Goal: Task Accomplishment & Management: Complete application form

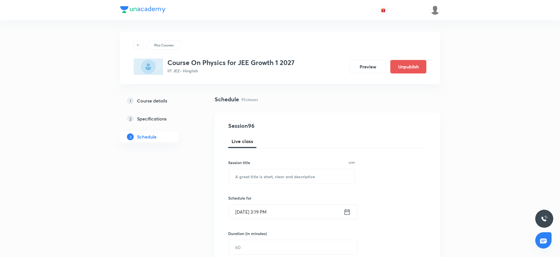
scroll to position [4385, 0]
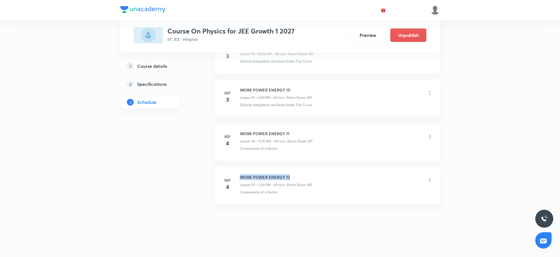
drag, startPoint x: 240, startPoint y: 176, endPoint x: 295, endPoint y: 169, distance: 56.1
click at [295, 169] on li "[DATE] WORK POWER ENERGY 12 Lesson 95 • 2:40 PM • 60 min • Room Room 301 Compon…" at bounding box center [327, 185] width 225 height 37
copy h6 "WORK POWER ENERGY 12"
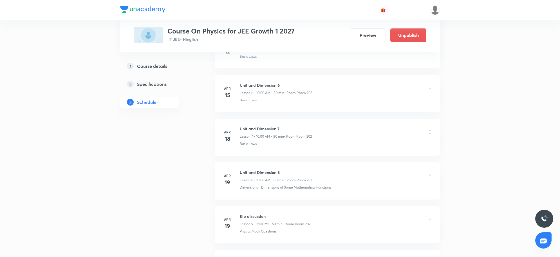
scroll to position [0, 0]
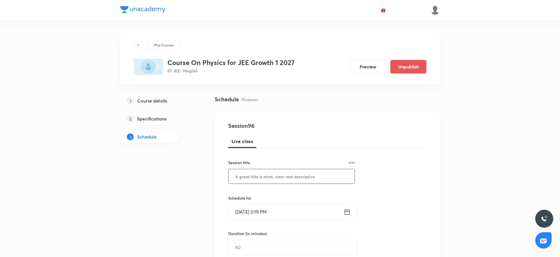
click at [255, 178] on input "text" at bounding box center [291, 176] width 126 height 14
paste input "WORK POWER ENERGY 12"
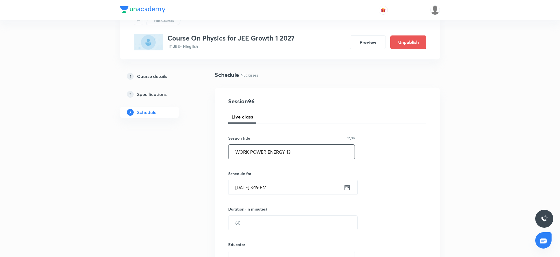
scroll to position [35, 0]
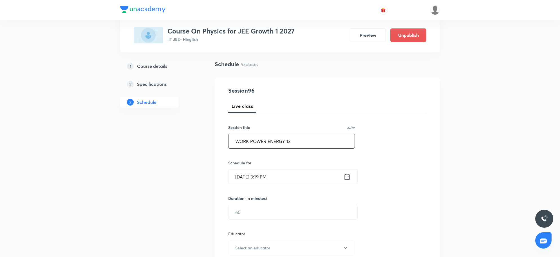
type input "WORK POWER ENERGY 13"
click at [289, 180] on input "[DATE] 3:19 PM" at bounding box center [285, 176] width 115 height 14
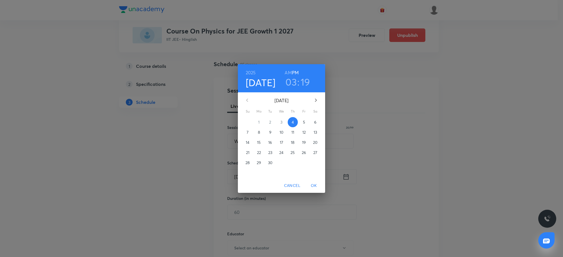
click at [308, 120] on span "5" at bounding box center [304, 122] width 10 height 6
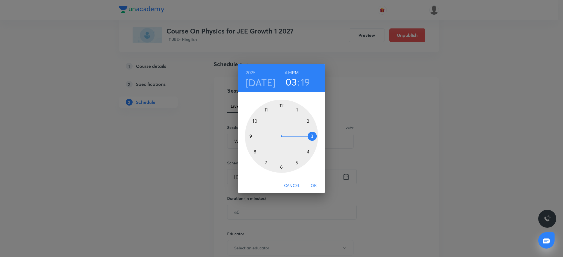
click at [286, 72] on h6 "AM" at bounding box center [287, 73] width 7 height 8
click at [256, 120] on div at bounding box center [281, 136] width 73 height 73
click at [281, 107] on div at bounding box center [281, 136] width 73 height 73
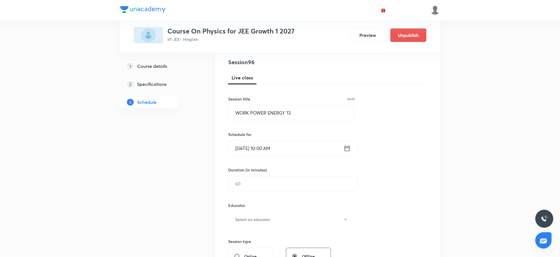
scroll to position [106, 0]
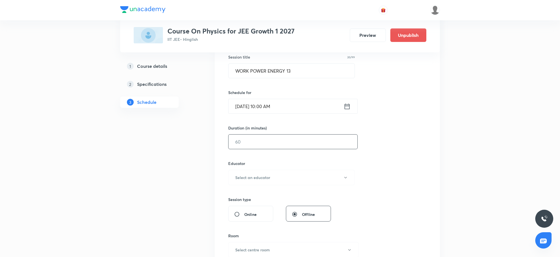
click at [271, 147] on input "text" at bounding box center [292, 141] width 129 height 14
type input "80"
click at [269, 182] on button "Select an educator" at bounding box center [291, 177] width 127 height 15
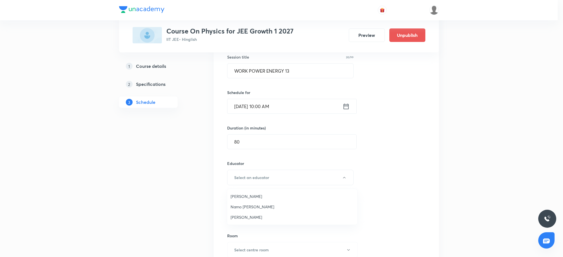
click at [250, 206] on span "Namo Narayan Pathak" at bounding box center [291, 207] width 123 height 6
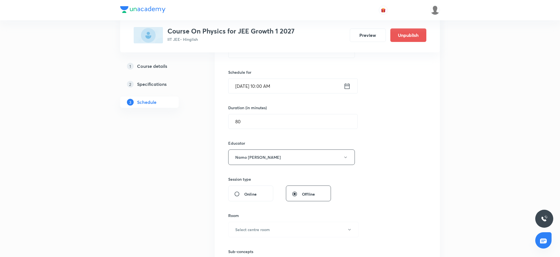
scroll to position [211, 0]
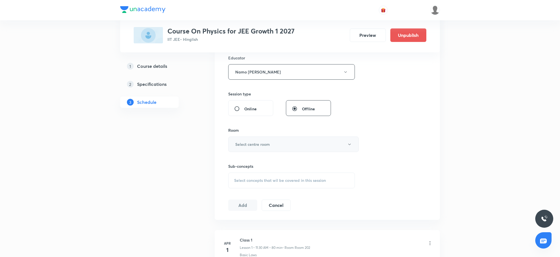
click at [278, 151] on button "Select centre room" at bounding box center [293, 143] width 131 height 15
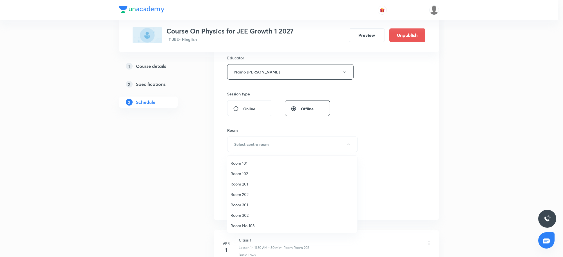
click at [241, 198] on li "Room 202" at bounding box center [292, 194] width 130 height 10
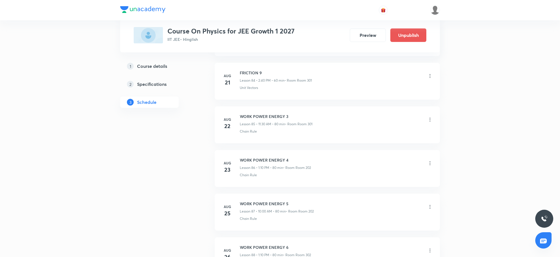
scroll to position [4385, 0]
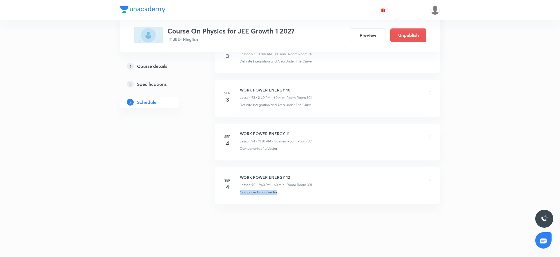
drag, startPoint x: 289, startPoint y: 194, endPoint x: 237, endPoint y: 196, distance: 51.8
click at [237, 196] on li "Sep 4 WORK POWER ENERGY 12 Lesson 95 • 2:40 PM • 60 min • Room Room 301 Compone…" at bounding box center [327, 185] width 225 height 37
copy p "Components of a Vector"
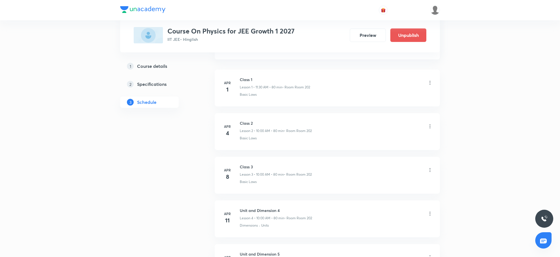
scroll to position [210, 0]
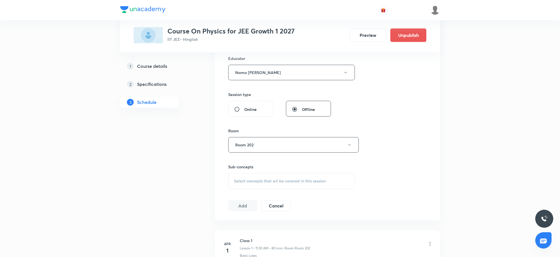
click at [286, 174] on div "Select concepts that wil be covered in this session" at bounding box center [291, 181] width 127 height 16
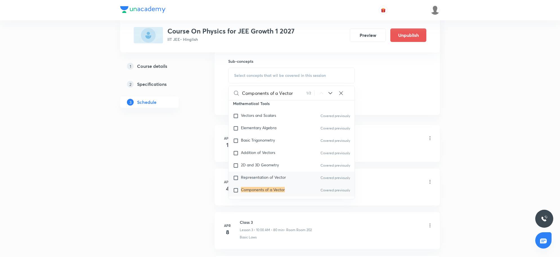
scroll to position [58, 0]
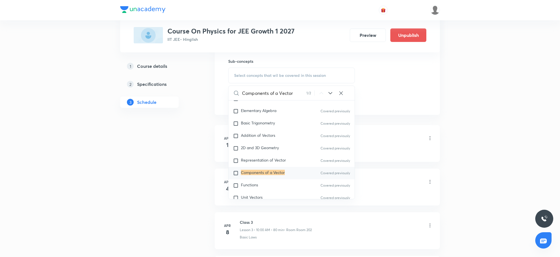
type input "Components of a Vector"
click at [259, 170] on mark "Components of a Vector" at bounding box center [263, 172] width 44 height 5
checkbox input "true"
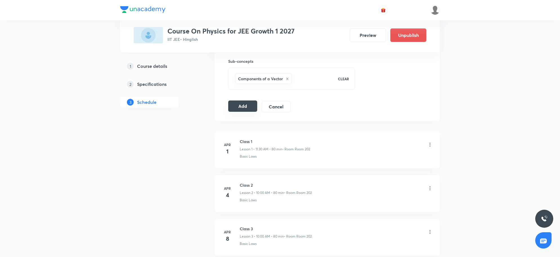
click at [241, 108] on button "Add" at bounding box center [242, 105] width 29 height 11
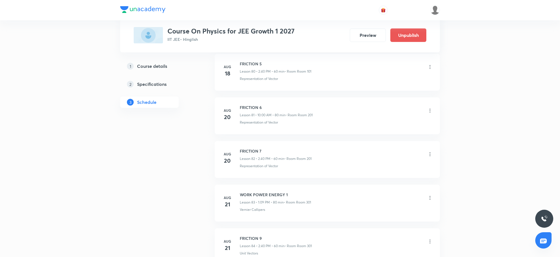
scroll to position [4392, 0]
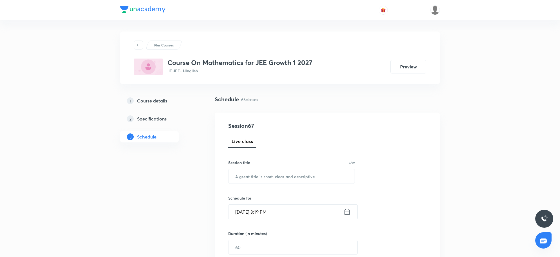
scroll to position [3116, 0]
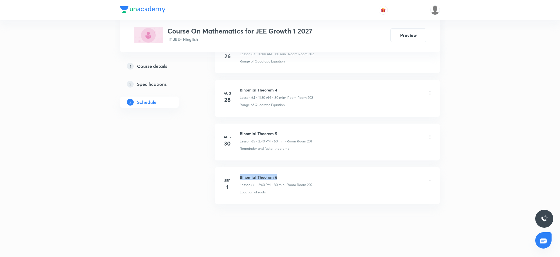
drag, startPoint x: 239, startPoint y: 177, endPoint x: 280, endPoint y: 175, distance: 40.8
click at [280, 175] on h6 "Binomial Theorem 6" at bounding box center [276, 177] width 73 height 6
copy h6 "Binomial Theorem 6"
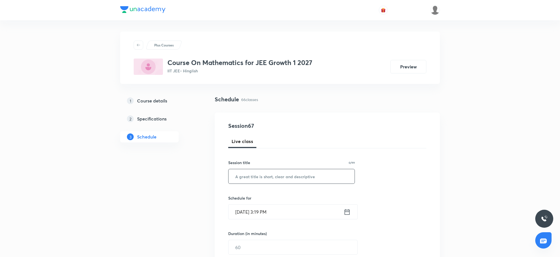
click at [316, 180] on input "text" at bounding box center [291, 176] width 126 height 14
paste input "Binomial Theorem 6"
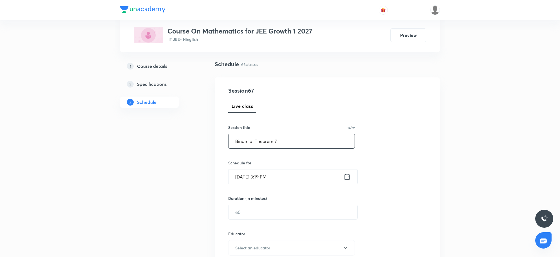
type input "Binomial Theorem 7"
click at [316, 180] on input "[DATE] 3:19 PM" at bounding box center [285, 176] width 115 height 14
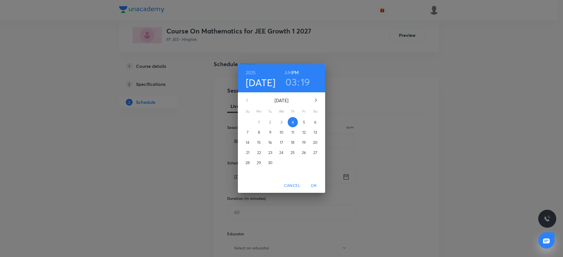
click at [301, 122] on span "5" at bounding box center [304, 122] width 10 height 6
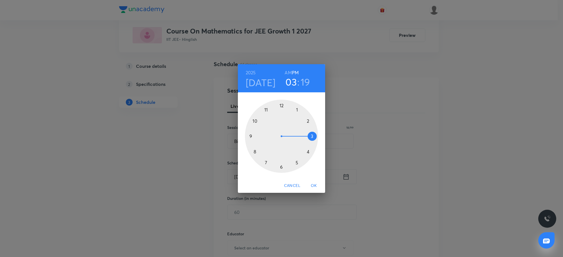
click at [288, 71] on h6 "AM" at bounding box center [287, 73] width 7 height 8
click at [266, 111] on div at bounding box center [281, 136] width 73 height 73
click at [282, 167] on div at bounding box center [281, 136] width 73 height 73
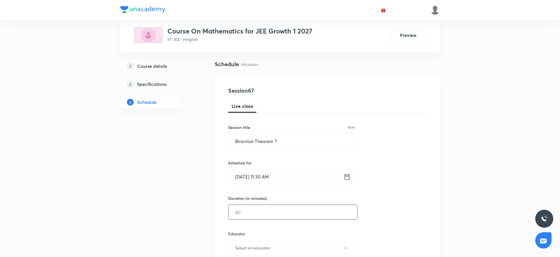
click at [273, 217] on input "text" at bounding box center [292, 212] width 129 height 14
type input "80"
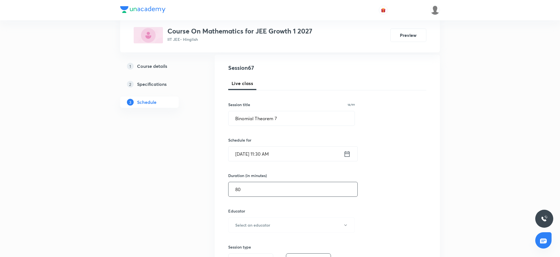
scroll to position [70, 0]
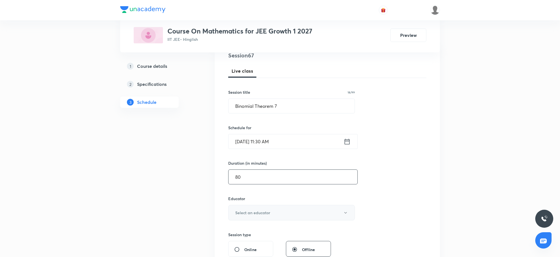
click at [255, 213] on h6 "Select an educator" at bounding box center [252, 213] width 35 height 6
click at [241, 231] on span "Vijay Meghwal" at bounding box center [291, 231] width 123 height 6
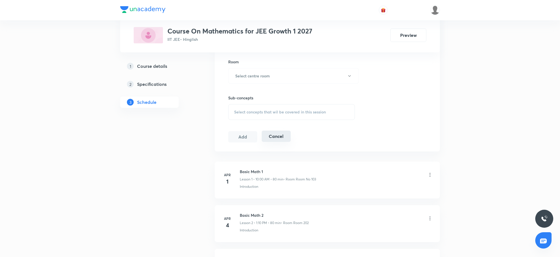
scroll to position [211, 0]
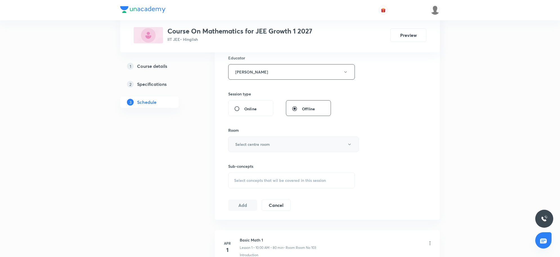
click at [267, 144] on h6 "Select centre room" at bounding box center [252, 144] width 35 height 6
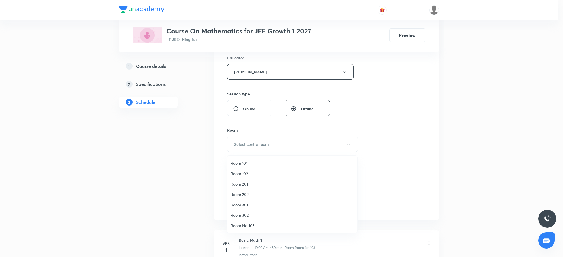
click at [248, 192] on span "Room 202" at bounding box center [291, 194] width 123 height 6
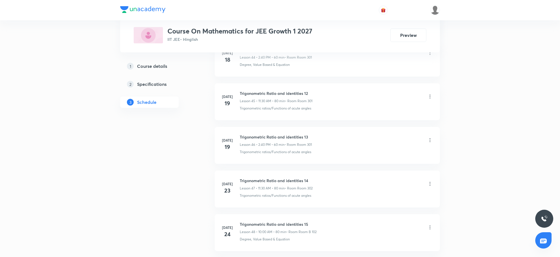
scroll to position [3116, 0]
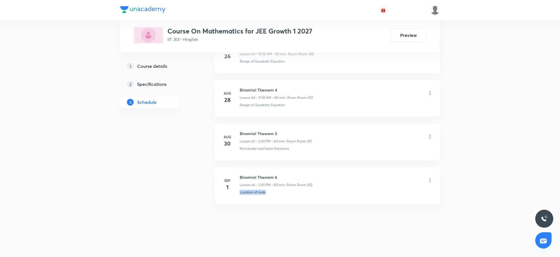
drag, startPoint x: 277, startPoint y: 189, endPoint x: 240, endPoint y: 196, distance: 37.1
click at [240, 196] on li "Sep 1 Binomial Theorem 6 Lesson 66 • 2:40 PM • 80 min • Room Room 202 Location …" at bounding box center [327, 185] width 225 height 37
copy p "Location of roots"
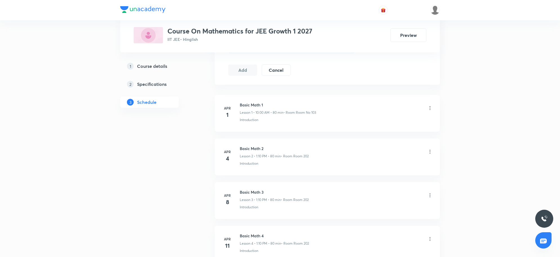
scroll to position [311, 0]
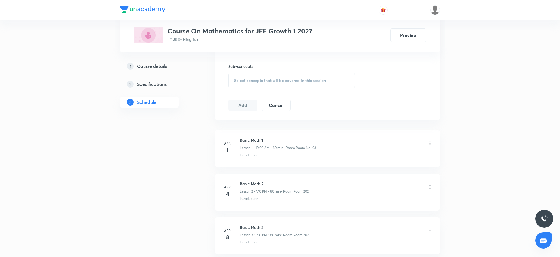
click at [289, 80] on span "Select concepts that wil be covered in this session" at bounding box center [280, 80] width 92 height 5
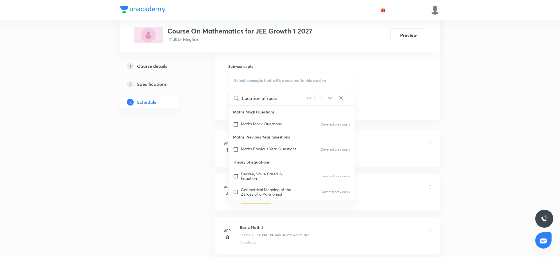
scroll to position [28, 0]
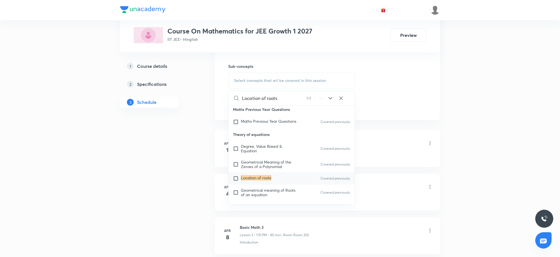
type input "Location of roots"
click at [257, 175] on mark "Location of roots" at bounding box center [256, 177] width 30 height 5
checkbox input "true"
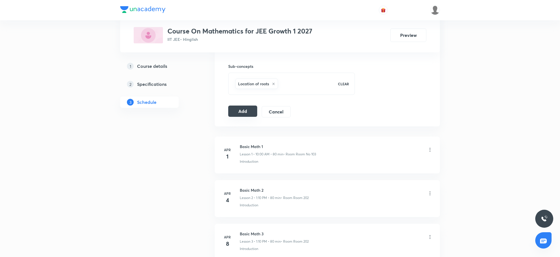
click at [247, 107] on button "Add" at bounding box center [242, 111] width 29 height 11
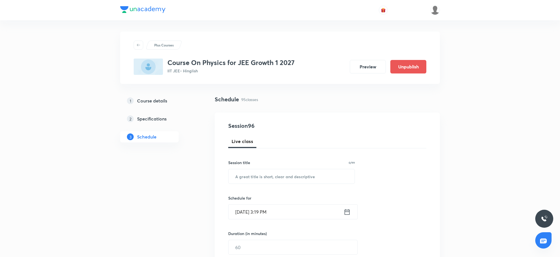
scroll to position [4385, 0]
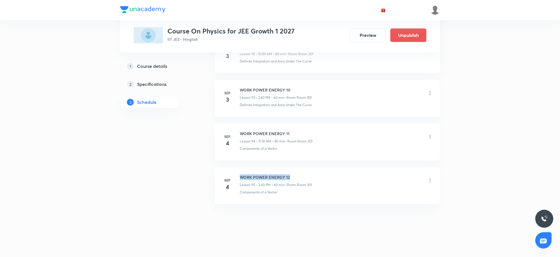
drag, startPoint x: 293, startPoint y: 179, endPoint x: 241, endPoint y: 179, distance: 52.9
click at [241, 179] on h6 "WORK POWER ENERGY 12" at bounding box center [276, 177] width 72 height 6
copy h6 "WORK POWER ENERGY 12"
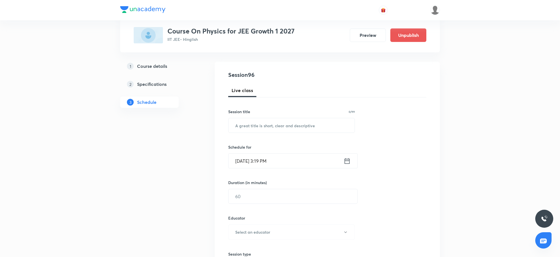
scroll to position [38, 0]
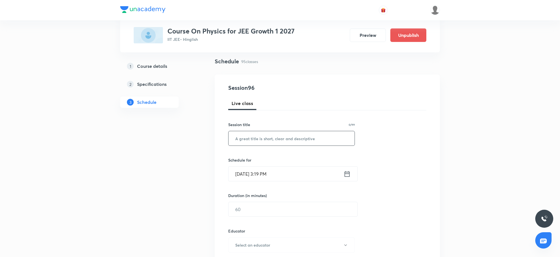
click at [263, 144] on input "text" at bounding box center [291, 138] width 126 height 14
paste input "WORK POWER ENERGY 12"
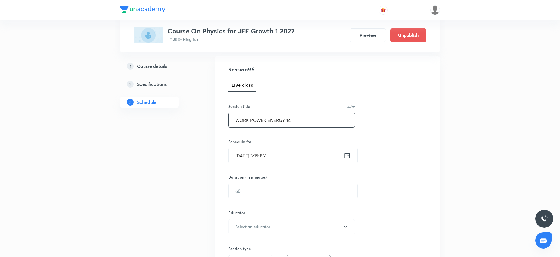
scroll to position [73, 0]
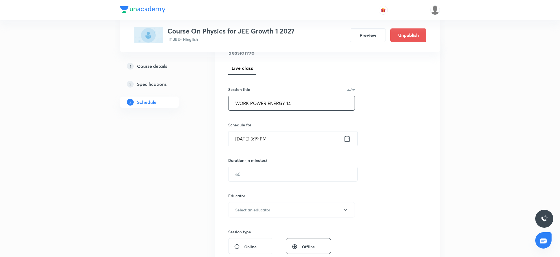
type input "WORK POWER ENERGY 14"
click at [263, 144] on input "[DATE] 3:19 PM" at bounding box center [285, 138] width 115 height 14
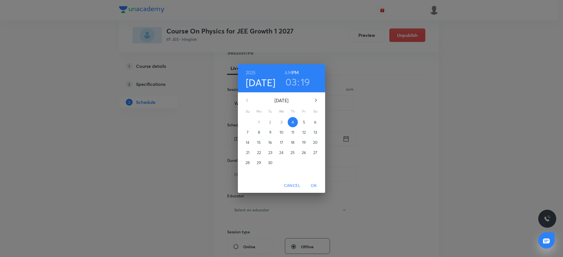
click at [303, 122] on p "5" at bounding box center [304, 122] width 2 height 6
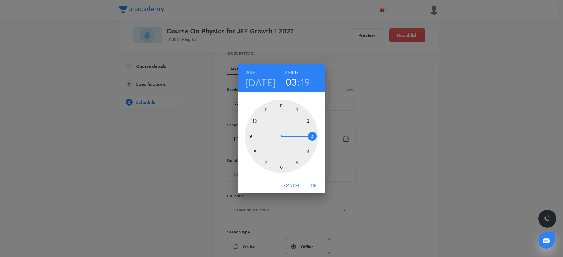
click at [297, 111] on div at bounding box center [281, 136] width 73 height 73
click at [308, 120] on div at bounding box center [281, 136] width 73 height 73
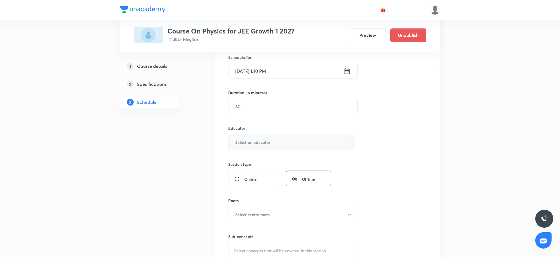
scroll to position [143, 0]
click at [293, 110] on input "text" at bounding box center [292, 104] width 129 height 14
type input "80"
click at [261, 139] on h6 "Select an educator" at bounding box center [252, 139] width 35 height 6
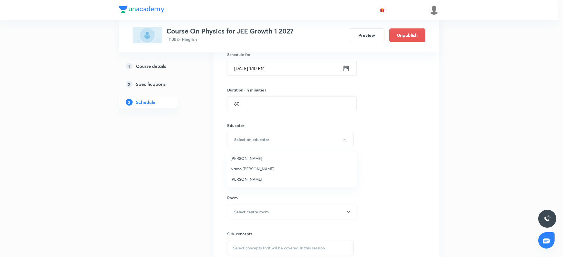
click at [238, 165] on li "Namo [PERSON_NAME]" at bounding box center [292, 168] width 130 height 10
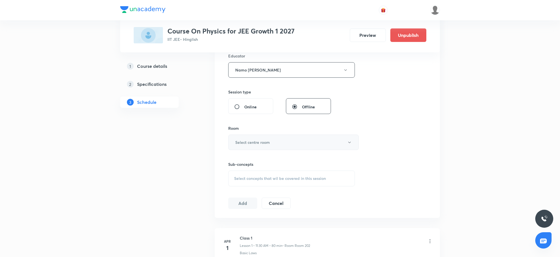
scroll to position [214, 0]
click at [268, 141] on h6 "Select centre room" at bounding box center [252, 141] width 35 height 6
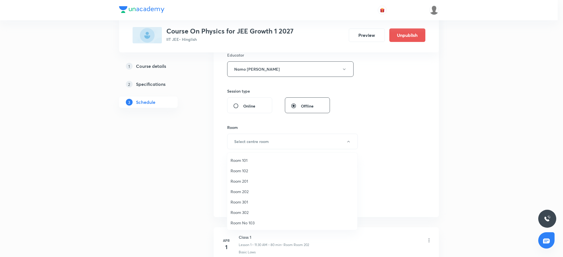
click at [244, 190] on span "Room 202" at bounding box center [291, 192] width 123 height 6
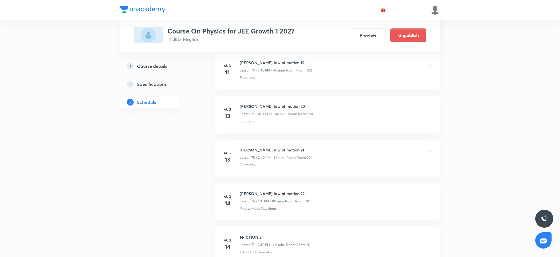
scroll to position [4385, 0]
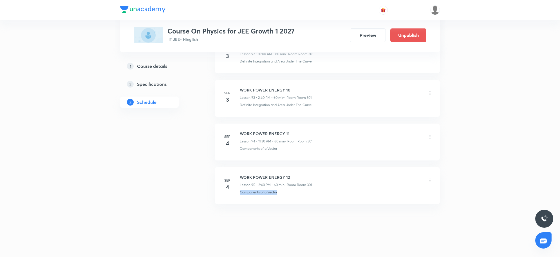
drag, startPoint x: 284, startPoint y: 195, endPoint x: 238, endPoint y: 194, distance: 46.1
click at [238, 194] on li "[DATE] WORK POWER ENERGY 12 Lesson 95 • 2:40 PM • 60 min • Room Room 301 Compon…" at bounding box center [327, 185] width 225 height 37
copy p "Components of a Vector"
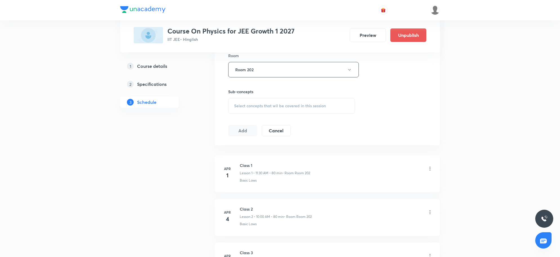
scroll to position [234, 0]
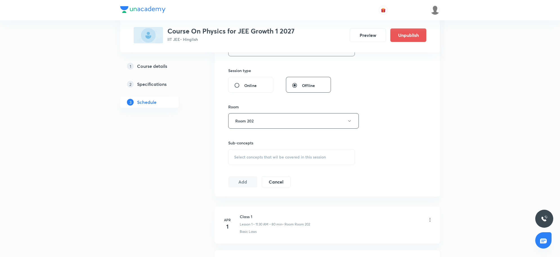
click at [268, 156] on span "Select concepts that wil be covered in this session" at bounding box center [280, 157] width 92 height 5
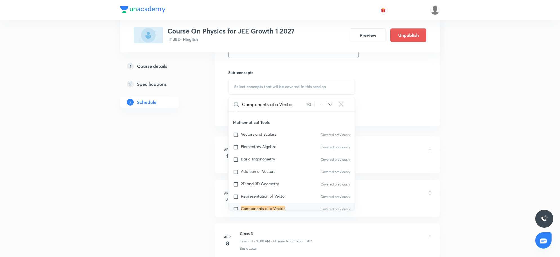
scroll to position [58, 0]
type input "Components of a Vector"
click at [257, 183] on mark "Components of a Vector" at bounding box center [263, 183] width 44 height 5
checkbox input "true"
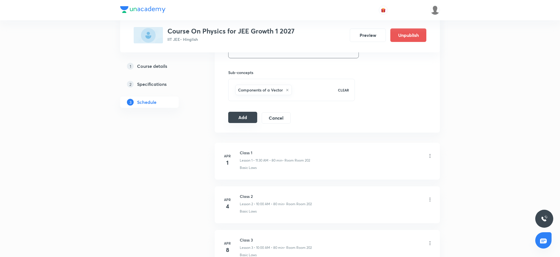
click at [248, 119] on button "Add" at bounding box center [242, 117] width 29 height 11
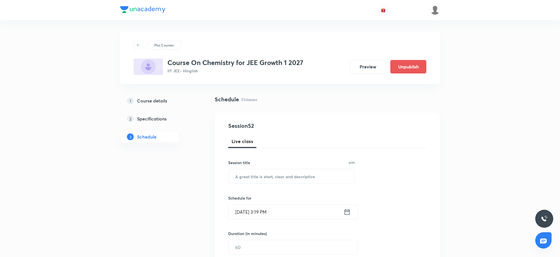
scroll to position [2461, 0]
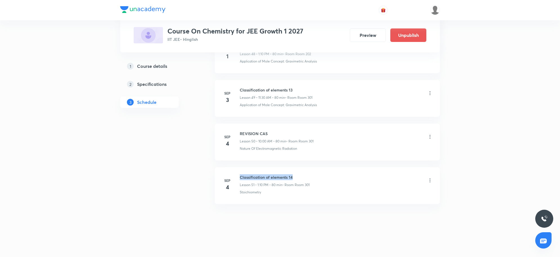
drag, startPoint x: 239, startPoint y: 176, endPoint x: 299, endPoint y: 176, distance: 59.6
click at [299, 176] on h6 "Classification of elements 14" at bounding box center [275, 177] width 70 height 6
copy h6 "Classification of elements 14"
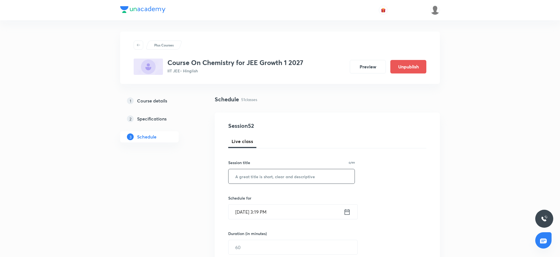
click at [245, 175] on input "text" at bounding box center [291, 176] width 126 height 14
paste input "Classification of elements 14"
type input "Classification of elements 15"
click at [289, 214] on input "[DATE] 3:19 PM" at bounding box center [285, 212] width 115 height 14
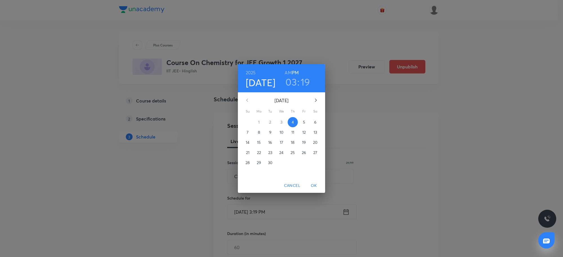
click at [303, 124] on p "5" at bounding box center [304, 122] width 2 height 6
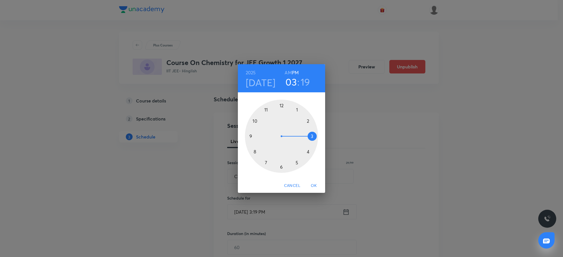
click at [308, 122] on div at bounding box center [281, 136] width 73 height 73
click at [256, 152] on div at bounding box center [281, 136] width 73 height 73
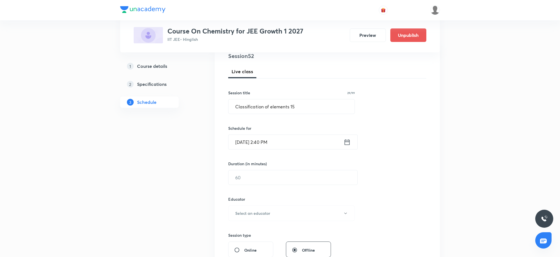
scroll to position [70, 0]
click at [284, 176] on input "text" at bounding box center [292, 177] width 129 height 14
type input "60"
click at [258, 209] on button "Select an educator" at bounding box center [291, 212] width 127 height 15
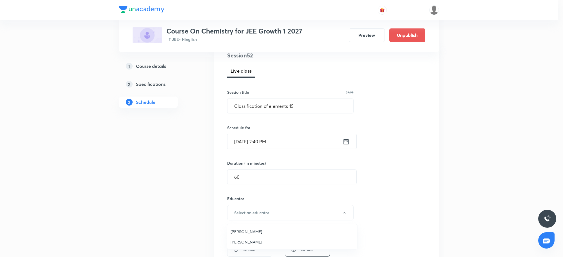
click at [241, 242] on span "Sandeep Maurya" at bounding box center [291, 242] width 123 height 6
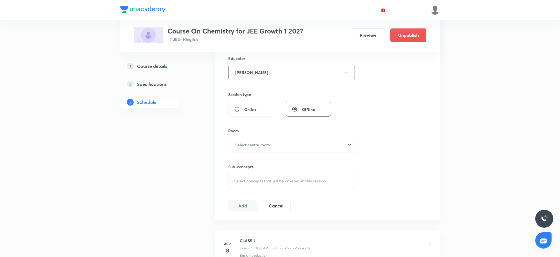
scroll to position [211, 0]
click at [276, 148] on button "Select centre room" at bounding box center [293, 143] width 131 height 15
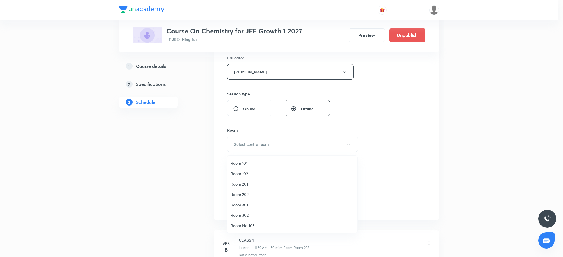
click at [244, 191] on li "Room 202" at bounding box center [292, 194] width 130 height 10
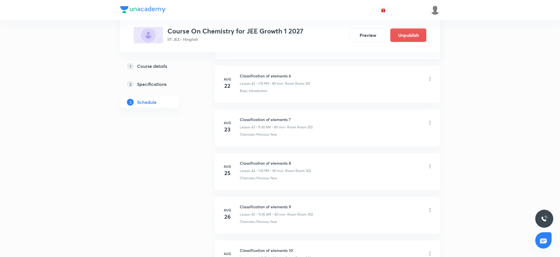
scroll to position [2461, 0]
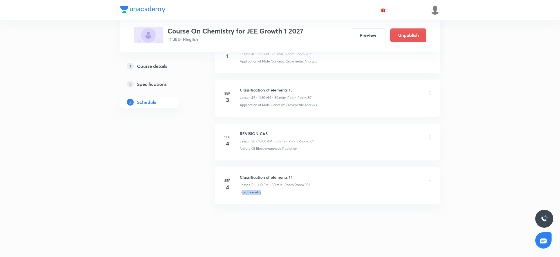
drag, startPoint x: 265, startPoint y: 199, endPoint x: 242, endPoint y: 201, distance: 23.4
click at [242, 201] on li "Sep 4 Classification of elements 14 Lesson 51 • 1:10 PM • 80 min • Room Room 30…" at bounding box center [327, 185] width 225 height 37
copy p "toichiometry"
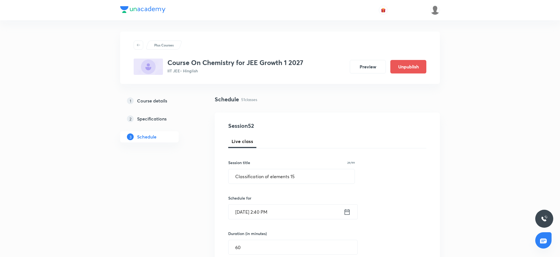
scroll to position [246, 0]
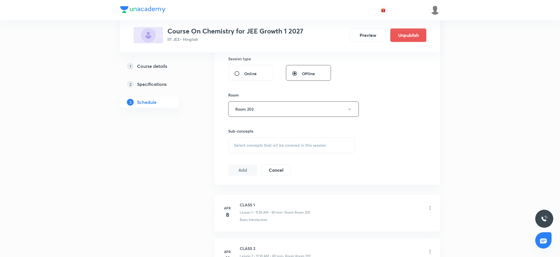
click at [271, 146] on span "Select concepts that wil be covered in this session" at bounding box center [280, 145] width 92 height 5
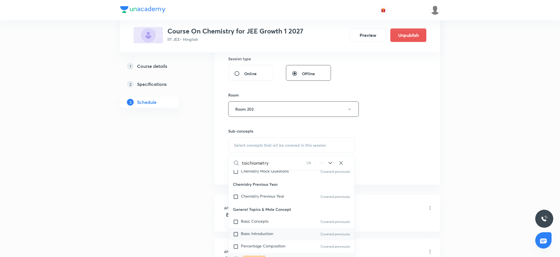
scroll to position [33, 0]
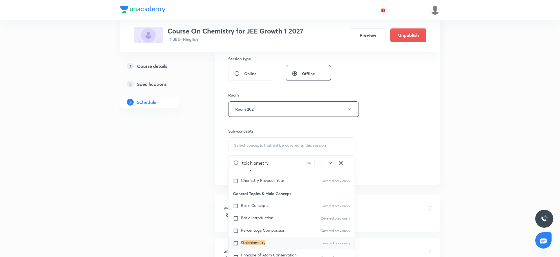
type input "toichiometry"
click at [258, 242] on mark "toichiometry" at bounding box center [254, 242] width 22 height 5
checkbox input "true"
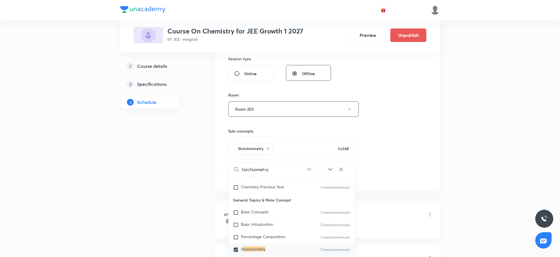
click at [377, 146] on div "Session 52 Live class Session title 29/99 Classification of elements 15 ​ Sched…" at bounding box center [327, 28] width 198 height 307
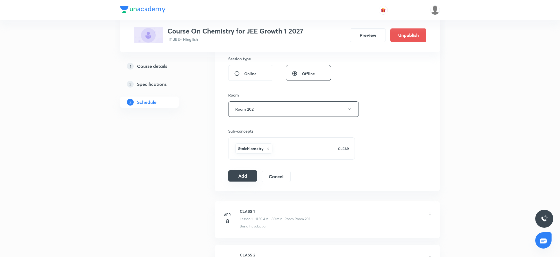
click at [247, 179] on button "Add" at bounding box center [242, 175] width 29 height 11
click at [243, 175] on button "Add" at bounding box center [242, 175] width 29 height 11
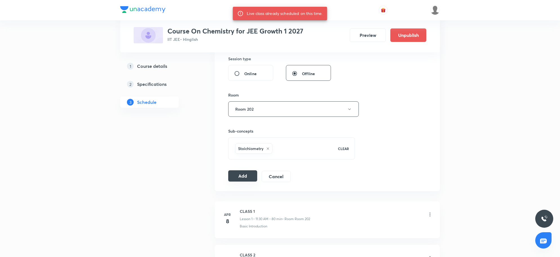
click at [250, 176] on button "Add" at bounding box center [242, 175] width 29 height 11
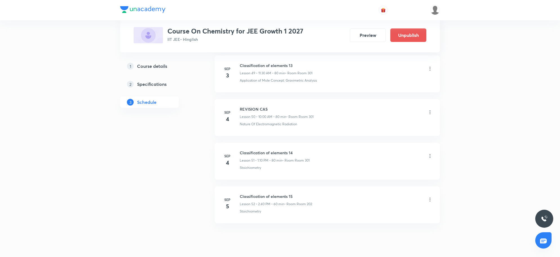
scroll to position [2505, 0]
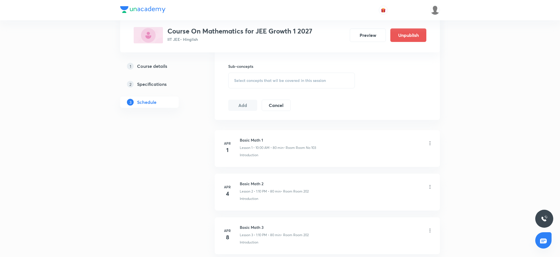
scroll to position [3160, 0]
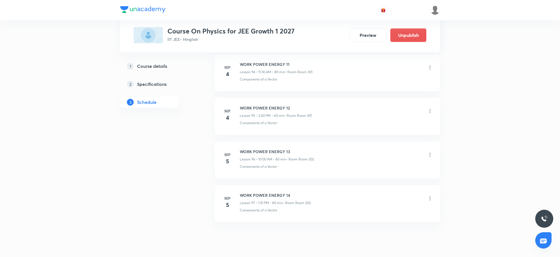
scroll to position [4473, 0]
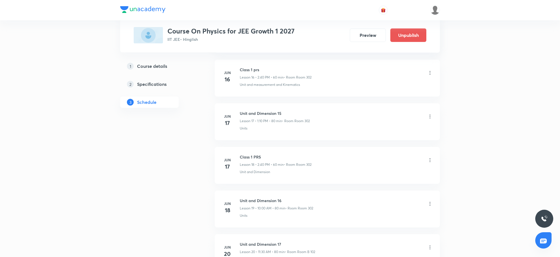
scroll to position [4473, 0]
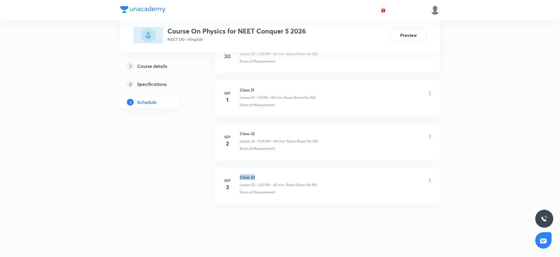
drag, startPoint x: 240, startPoint y: 175, endPoint x: 266, endPoint y: 178, distance: 26.3
click at [266, 178] on h6 "Class 23" at bounding box center [278, 177] width 77 height 6
copy h6 "Class 23"
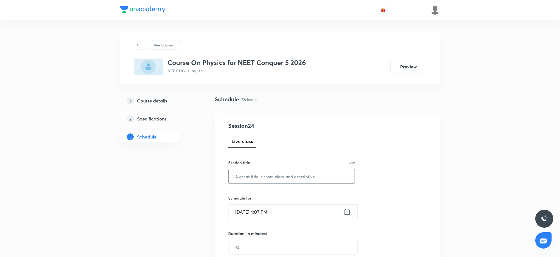
click at [278, 179] on input "text" at bounding box center [291, 176] width 126 height 14
paste input "Class 23"
type input "Class 24"
click at [271, 210] on input "[DATE] 4:07 PM" at bounding box center [285, 212] width 115 height 14
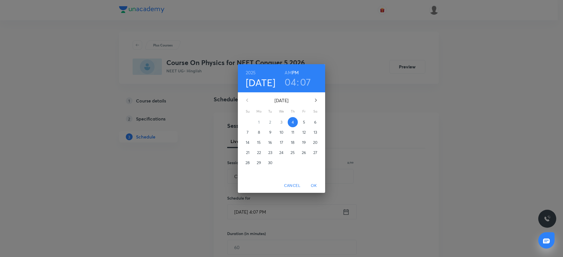
drag, startPoint x: 302, startPoint y: 82, endPoint x: 302, endPoint y: 87, distance: 5.6
click at [302, 82] on h3 "07" at bounding box center [305, 82] width 11 height 12
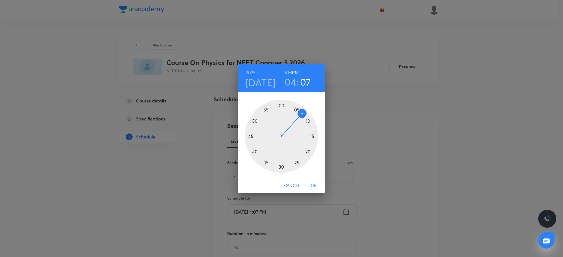
click at [307, 117] on div at bounding box center [281, 136] width 73 height 73
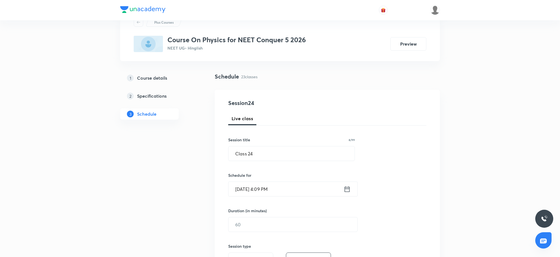
scroll to position [35, 0]
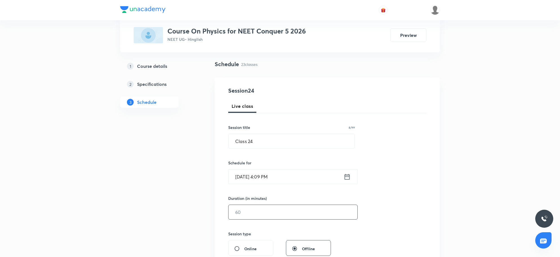
click at [264, 212] on input "text" at bounding box center [292, 212] width 129 height 14
type input "1"
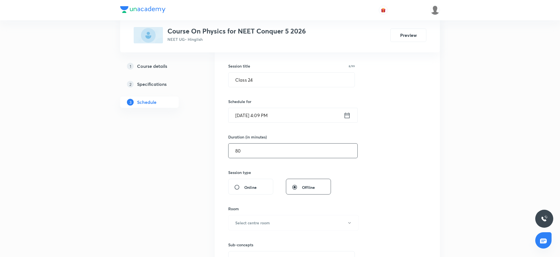
scroll to position [106, 0]
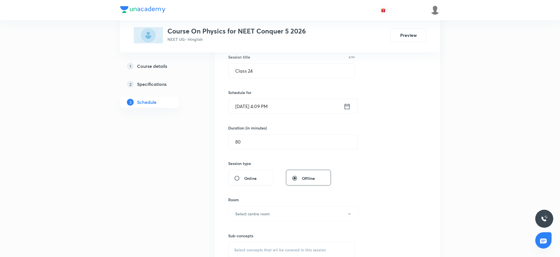
click at [286, 106] on input "[DATE] 4:09 PM" at bounding box center [285, 106] width 115 height 14
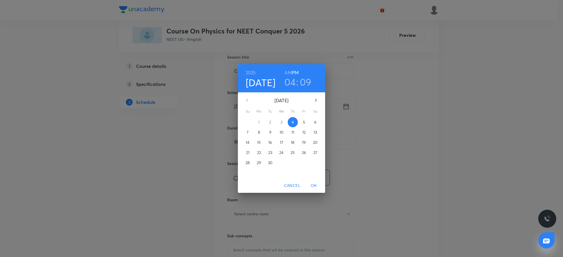
click at [304, 83] on h3 "09" at bounding box center [306, 82] width 12 height 12
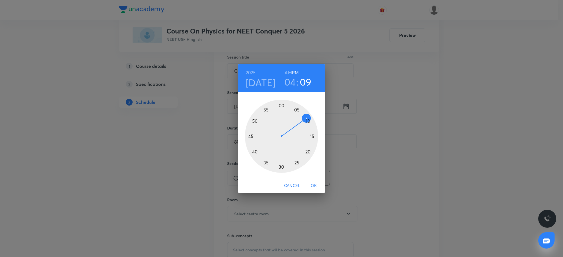
click at [307, 120] on div at bounding box center [281, 136] width 73 height 73
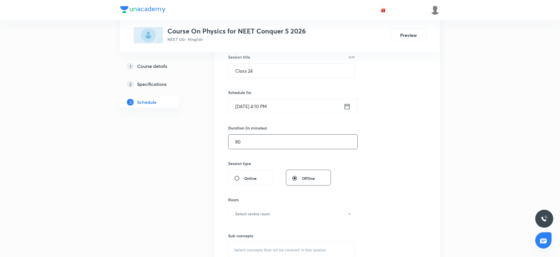
click at [267, 143] on input "80" at bounding box center [292, 141] width 129 height 14
type input "8"
type input "0"
type input "7"
type input "0"
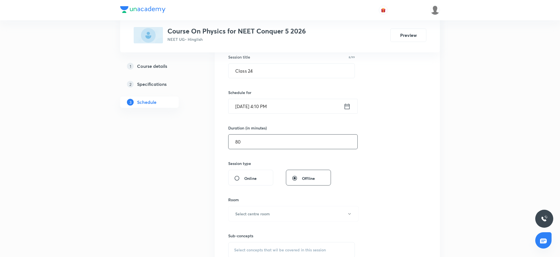
type input "80"
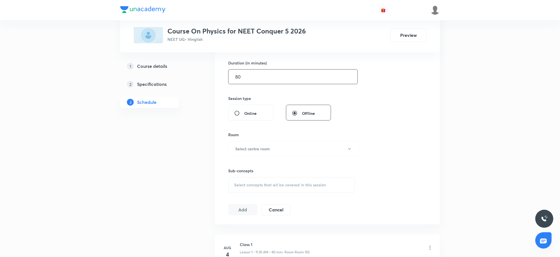
scroll to position [176, 0]
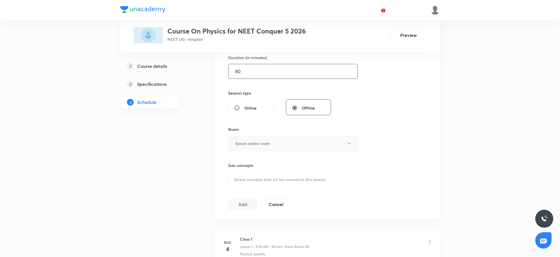
click at [262, 148] on button "Select centre room" at bounding box center [293, 143] width 131 height 15
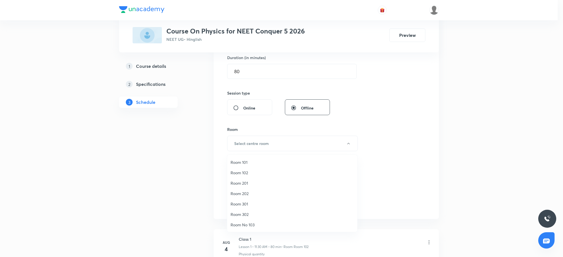
click at [234, 156] on ul "Room 101 Room 102 Room 201 Room 202 Room 301 Room 302 Room No 103 Room B 102 Ro…" at bounding box center [294, 214] width 135 height 119
click at [237, 159] on span "Room 101" at bounding box center [291, 162] width 123 height 6
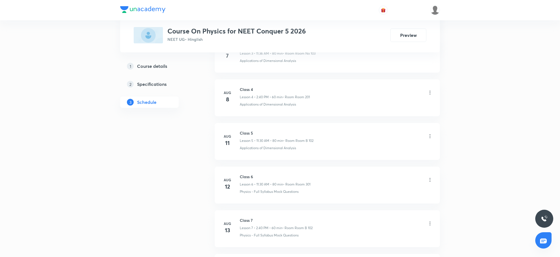
scroll to position [1200, 0]
drag, startPoint x: 296, startPoint y: 191, endPoint x: 236, endPoint y: 200, distance: 61.1
click at [236, 200] on li "[DATE] Class 23 Lesson 23 • 2:40 PM • 60 min • Room Room No 103 Errors of Measu…" at bounding box center [327, 185] width 225 height 37
copy p "Errors of Measurement"
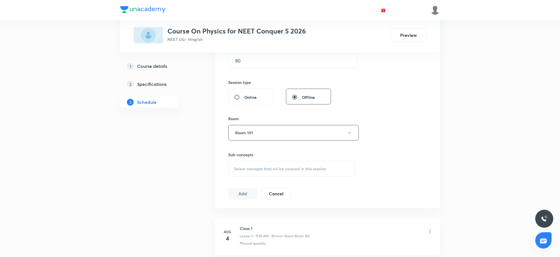
scroll to position [198, 0]
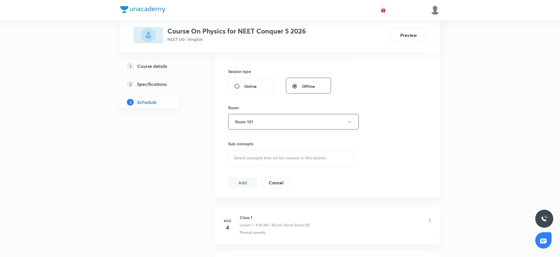
click at [263, 160] on span "Select concepts that wil be covered in this session" at bounding box center [280, 158] width 92 height 5
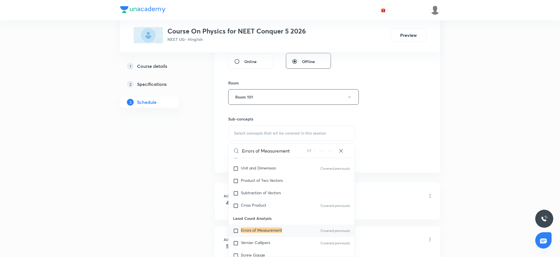
scroll to position [233, 0]
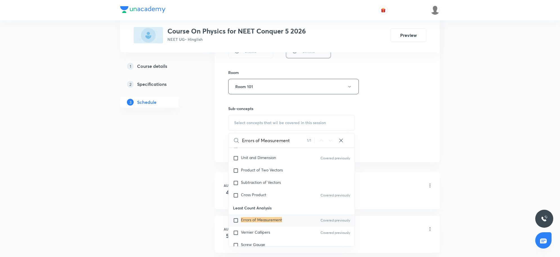
type input "Errors of Measurement"
click at [262, 220] on mark "Errors of Measurement" at bounding box center [261, 219] width 41 height 5
checkbox input "true"
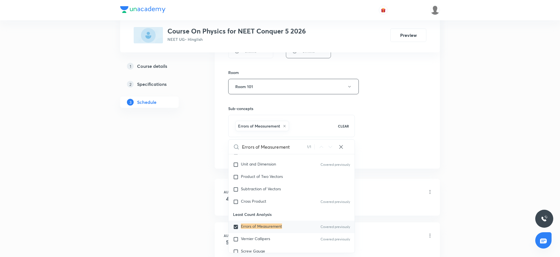
click at [397, 131] on div "Session 24 Live class Session title 8/99 Class 24 ​ Schedule for [DATE] 4:10 PM…" at bounding box center [327, 24] width 198 height 271
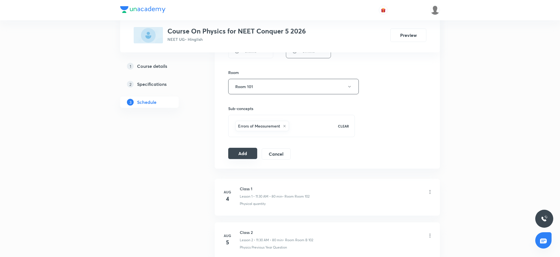
click at [251, 156] on button "Add" at bounding box center [242, 153] width 29 height 11
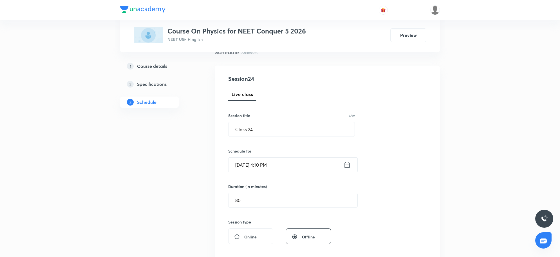
scroll to position [176, 0]
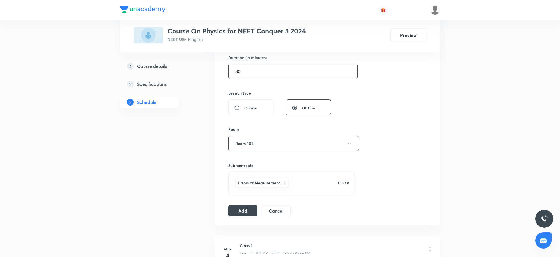
drag, startPoint x: 266, startPoint y: 73, endPoint x: 182, endPoint y: 73, distance: 84.1
type input "70"
click at [240, 213] on button "Add" at bounding box center [242, 210] width 29 height 11
